Goal: Task Accomplishment & Management: Manage account settings

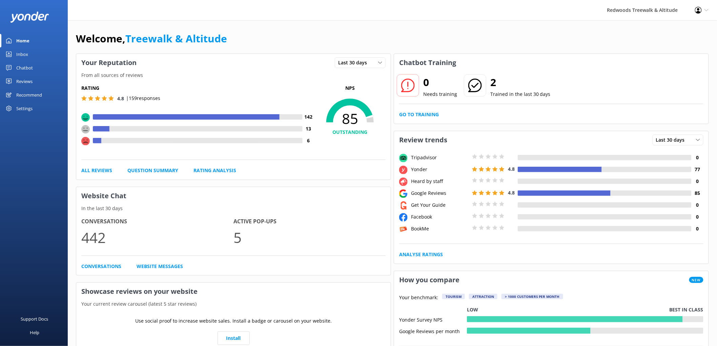
click at [35, 78] on link "Reviews" at bounding box center [34, 82] width 68 height 14
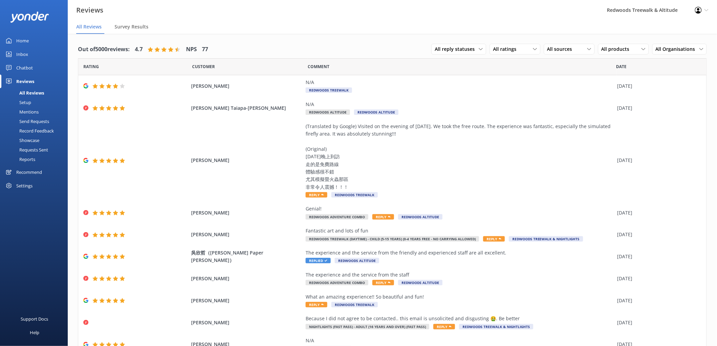
click at [33, 52] on link "Inbox" at bounding box center [34, 54] width 68 height 14
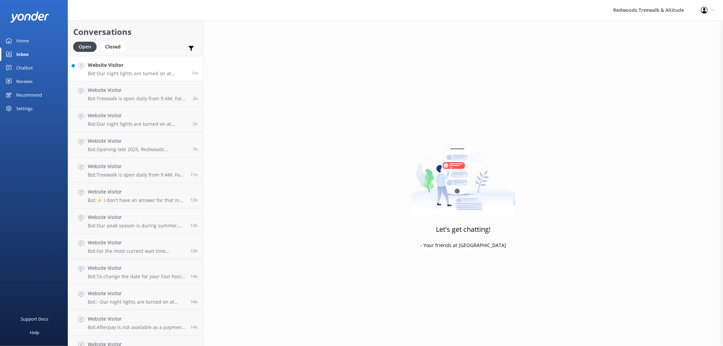
click at [138, 68] on h4 "Website Visitor" at bounding box center [137, 64] width 99 height 7
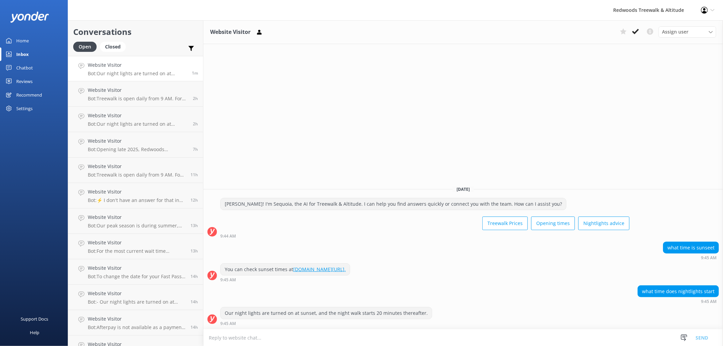
click at [37, 39] on link "Home" at bounding box center [34, 41] width 68 height 14
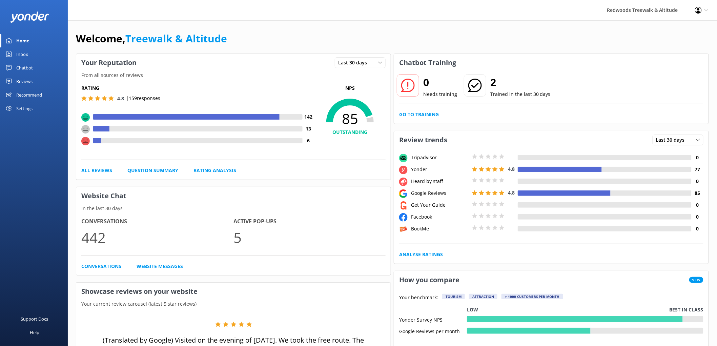
click at [24, 79] on div "Reviews" at bounding box center [24, 82] width 16 height 14
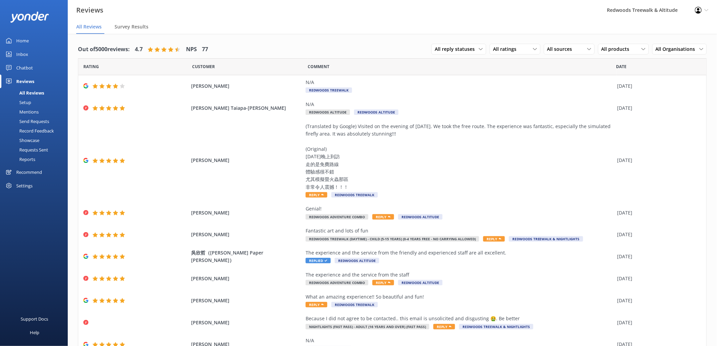
click at [23, 59] on div "Inbox" at bounding box center [22, 54] width 12 height 14
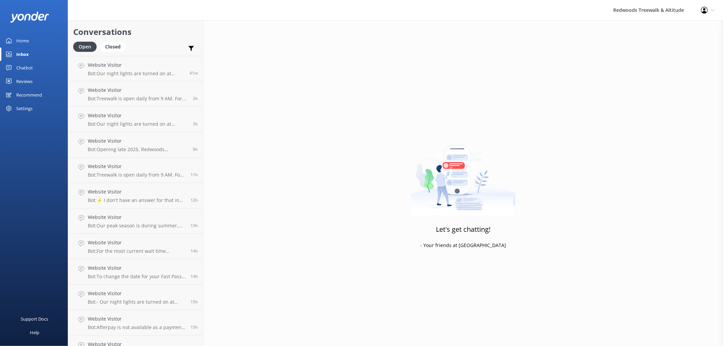
click at [22, 78] on div "Reviews" at bounding box center [24, 82] width 16 height 14
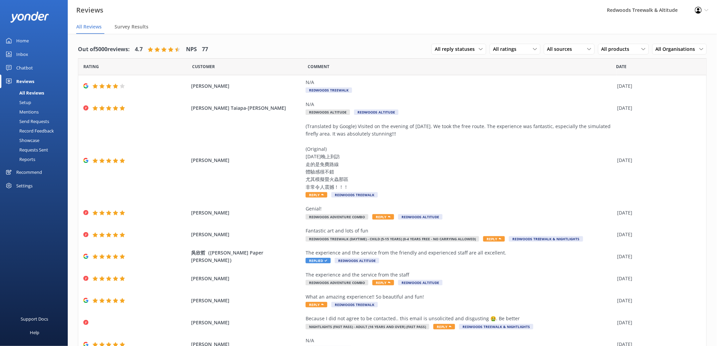
click at [28, 53] on link "Inbox" at bounding box center [34, 54] width 68 height 14
